Goal: Find specific page/section: Find specific page/section

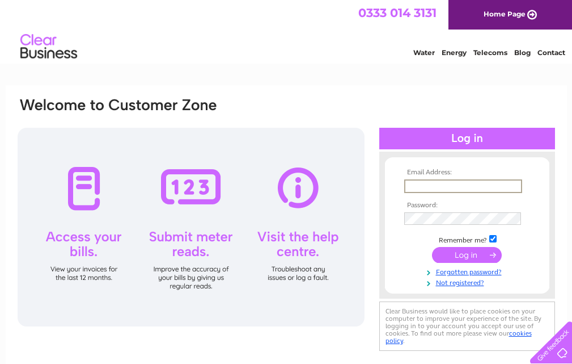
click at [451, 187] on input "text" at bounding box center [464, 186] width 118 height 14
type input "agfindo@aol.com"
click at [455, 252] on input "submit" at bounding box center [467, 255] width 70 height 16
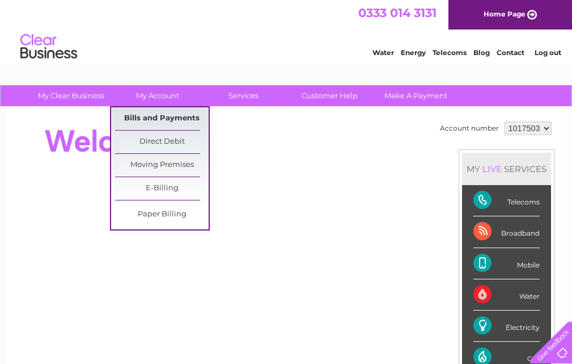
click at [154, 117] on link "Bills and Payments" at bounding box center [162, 118] width 94 height 23
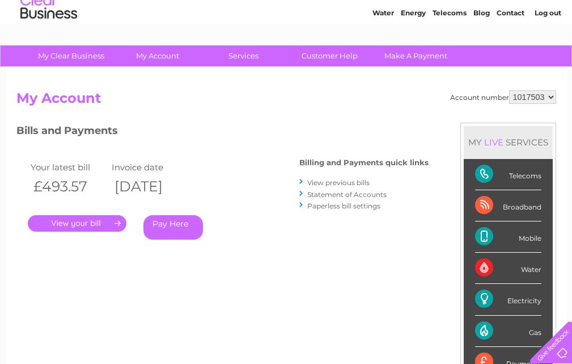
scroll to position [57, 0]
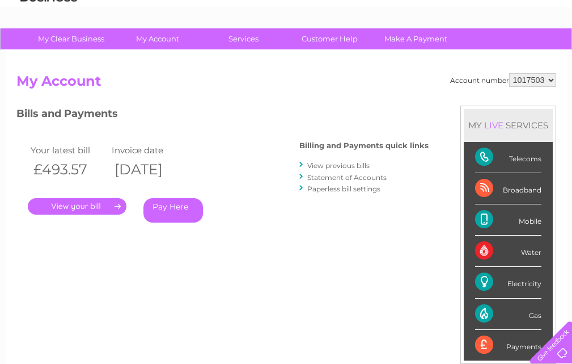
click at [113, 199] on link "." at bounding box center [77, 206] width 99 height 16
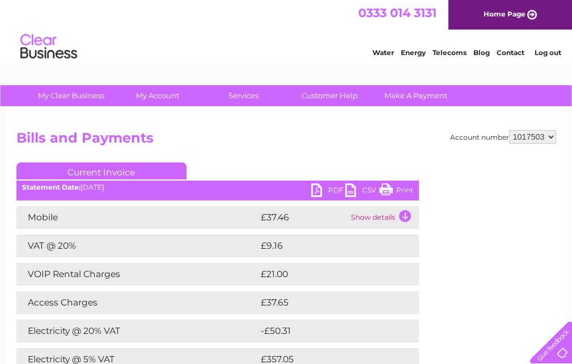
click at [241, 334] on td "Electricity @ 20% VAT" at bounding box center [137, 330] width 242 height 23
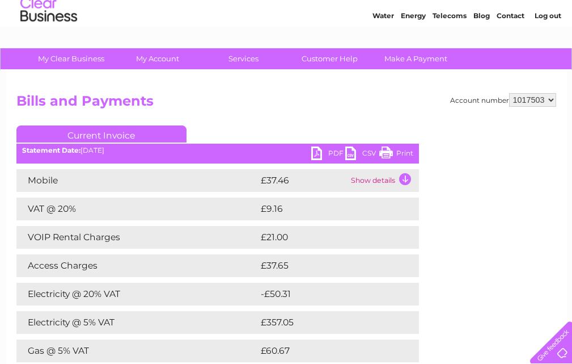
scroll to position [57, 0]
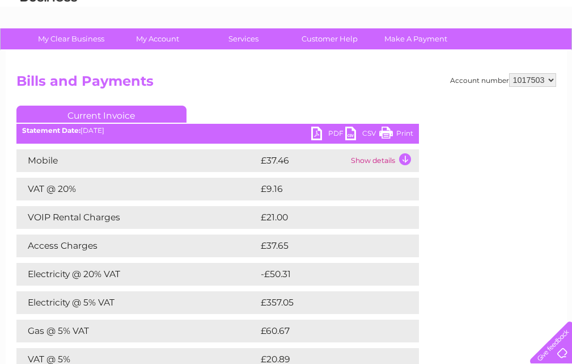
click at [317, 129] on link "PDF" at bounding box center [328, 135] width 34 height 16
